Goal: Task Accomplishment & Management: Use online tool/utility

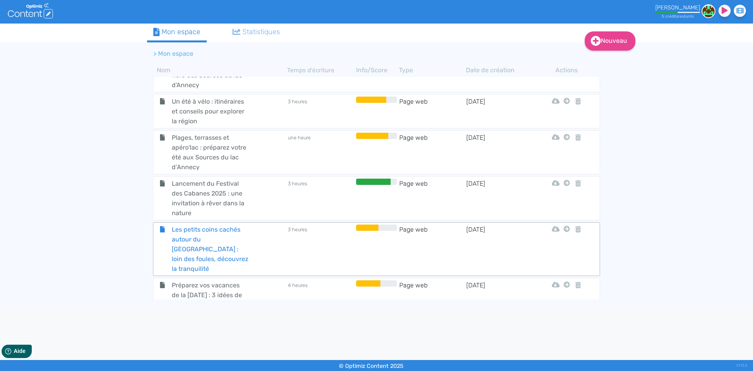
scroll to position [722, 0]
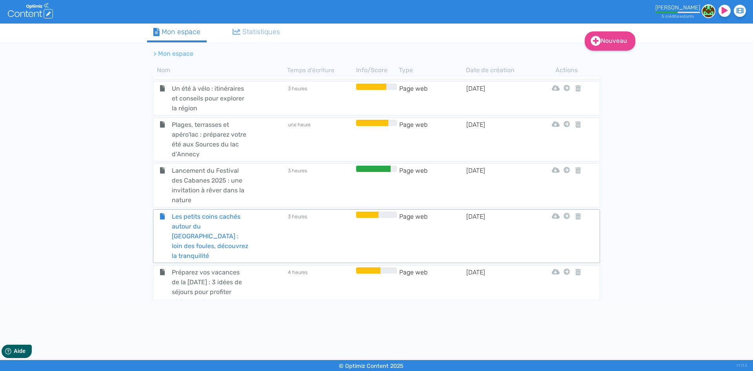
click at [265, 211] on div "Les petits coins cachés autour du [GEOGRAPHIC_DATA] : loin des foules, découvre…" at bounding box center [220, 235] width 133 height 49
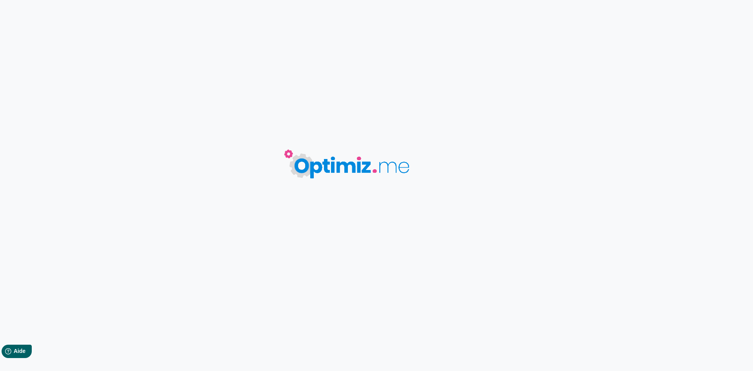
type input "Les petits coins cachés autour du [GEOGRAPHIC_DATA] : loin des foules, découvre…"
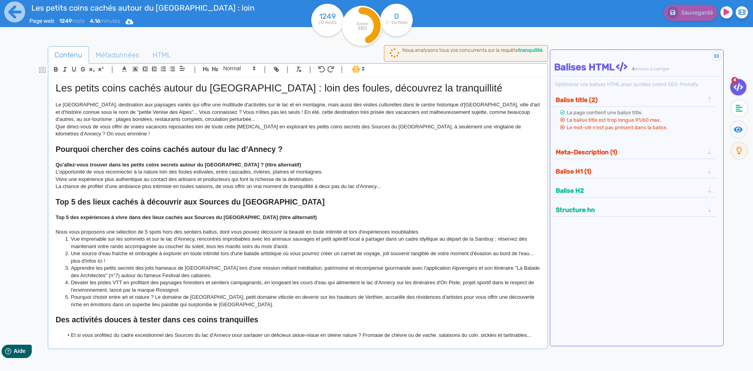
click at [157, 92] on h1 "Les petits coins cachés autour du [GEOGRAPHIC_DATA] : loin des foules, découvre…" at bounding box center [298, 88] width 484 height 12
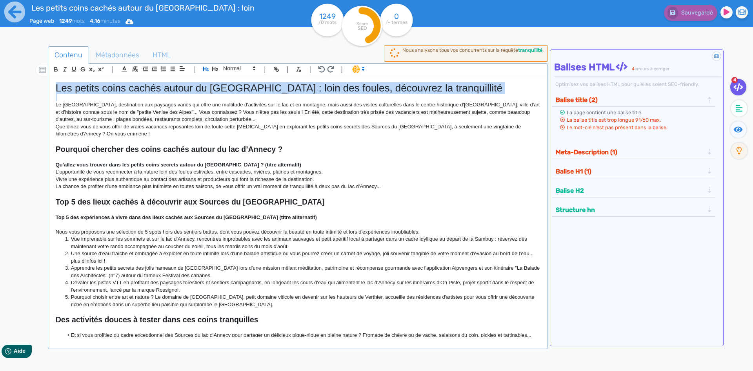
click at [157, 92] on h1 "Les petits coins cachés autour du [GEOGRAPHIC_DATA] : loin des foules, découvre…" at bounding box center [298, 88] width 484 height 12
click at [150, 95] on p at bounding box center [298, 97] width 484 height 7
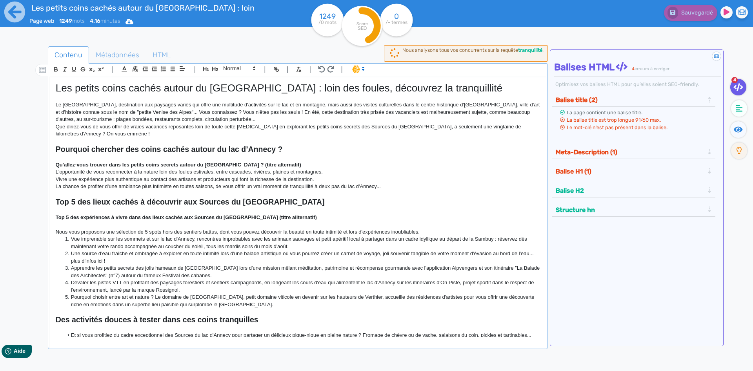
click at [79, 92] on h1 "Les petits coins cachés autour du lac d'Annecy : loin des foules, découvrez la …" at bounding box center [298, 88] width 484 height 12
click at [138, 115] on p "Le lac d'Annecy, destination aux paysages variés qui offre une multitude d'acti…" at bounding box center [298, 112] width 484 height 22
click at [117, 89] on h1 "Les coins cachés autour du lac d'Annecy : loin des foules, découvrez la tranqui…" at bounding box center [298, 88] width 484 height 12
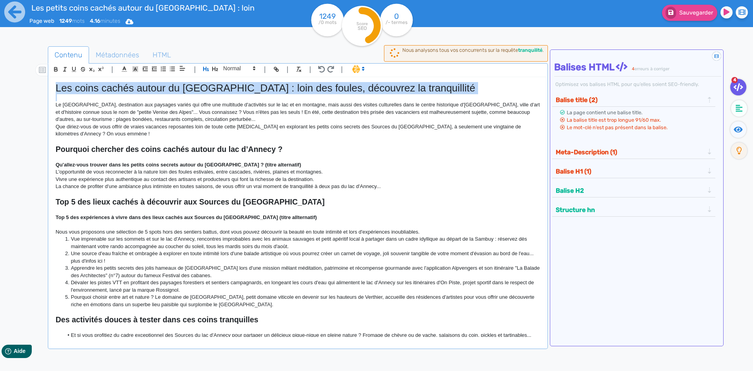
click at [117, 89] on h1 "Les coins cachés autour du lac d'Annecy : loin des foules, découvrez la tranqui…" at bounding box center [298, 88] width 484 height 12
copy h1 "Les coins cachés autour du lac d'Annecy : loin des foules, découvrez la tranqui…"
